Goal: Check status: Check status

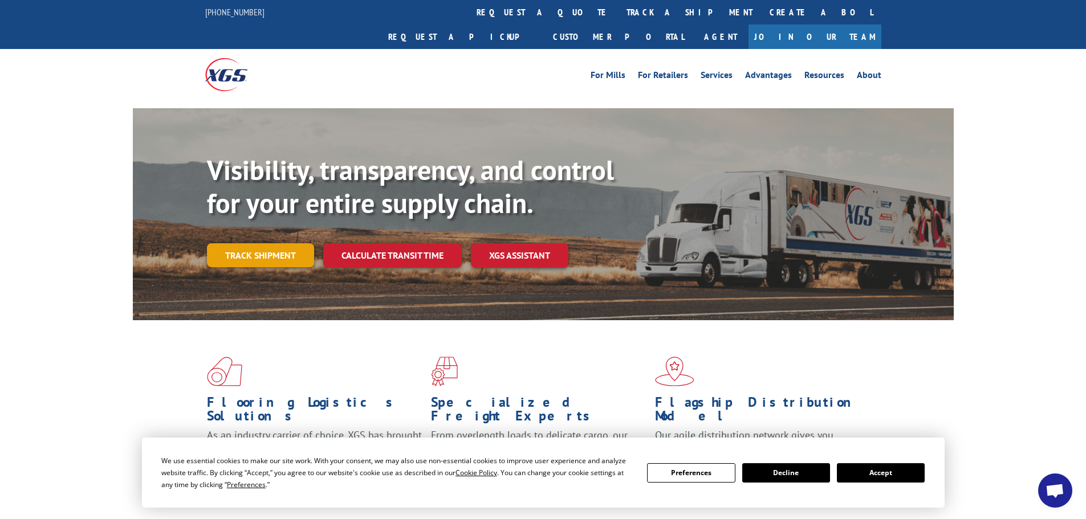
click at [244, 243] on link "Track shipment" at bounding box center [260, 255] width 107 height 24
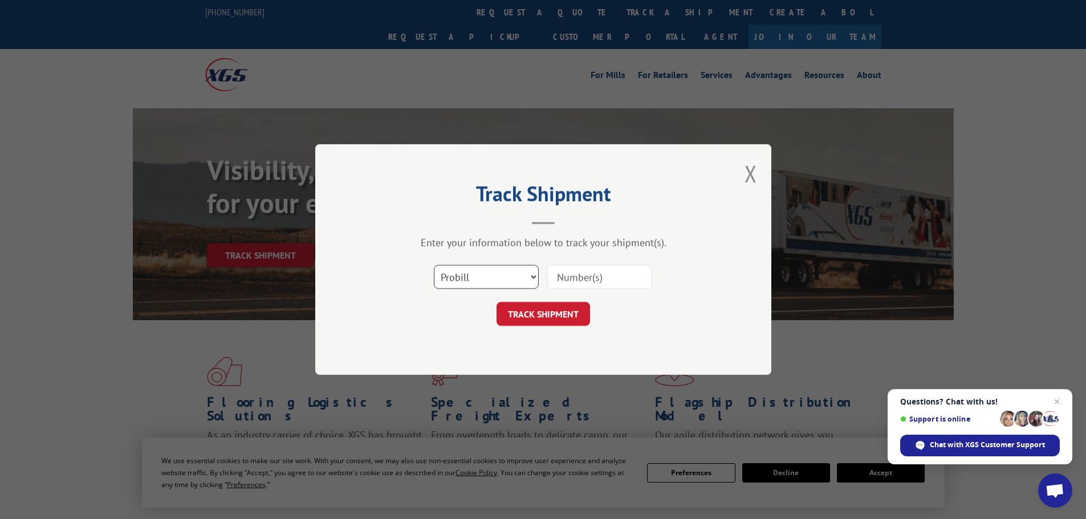
click at [515, 276] on select "Select category... Probill BOL PO" at bounding box center [486, 277] width 105 height 24
select select "po"
click at [434, 265] on select "Select category... Probill BOL PO" at bounding box center [486, 277] width 105 height 24
click at [585, 276] on input at bounding box center [599, 277] width 105 height 24
paste input "295590224"
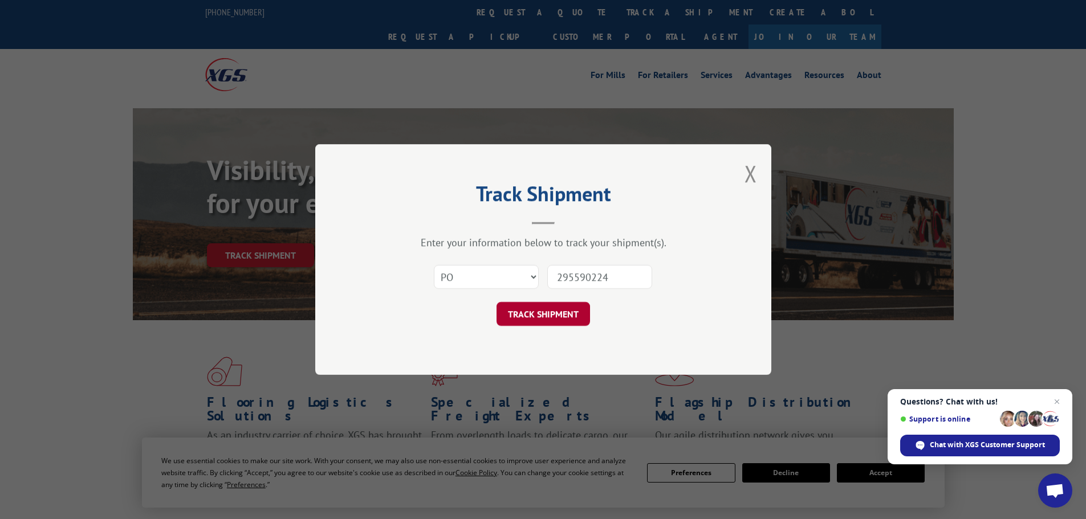
type input "295590224"
click at [558, 324] on button "TRACK SHIPMENT" at bounding box center [542, 314] width 93 height 24
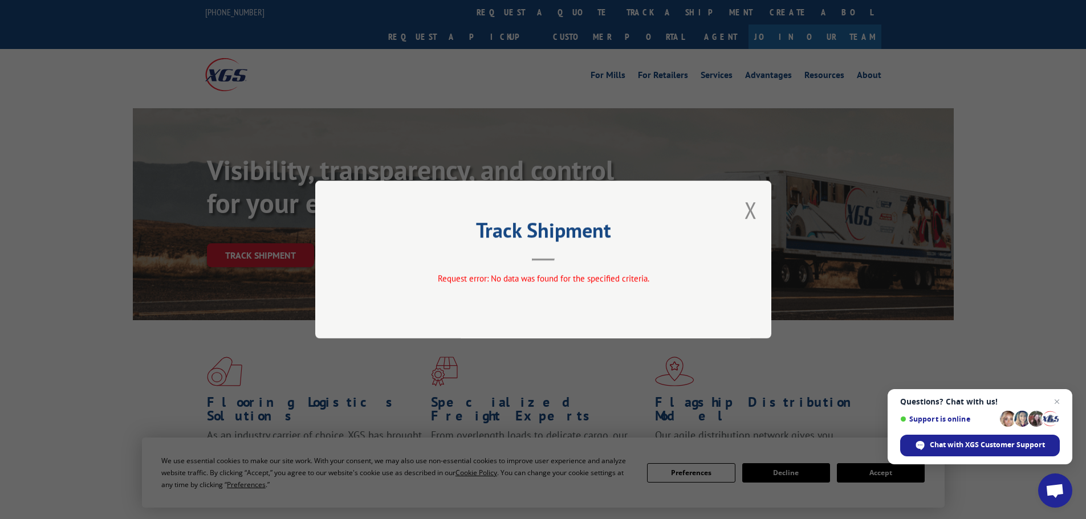
click at [758, 206] on div "Track Shipment Request error: No data was found for the specified criteria." at bounding box center [543, 260] width 456 height 158
click at [752, 207] on button "Close modal" at bounding box center [750, 210] width 13 height 30
